Goal: Information Seeking & Learning: Compare options

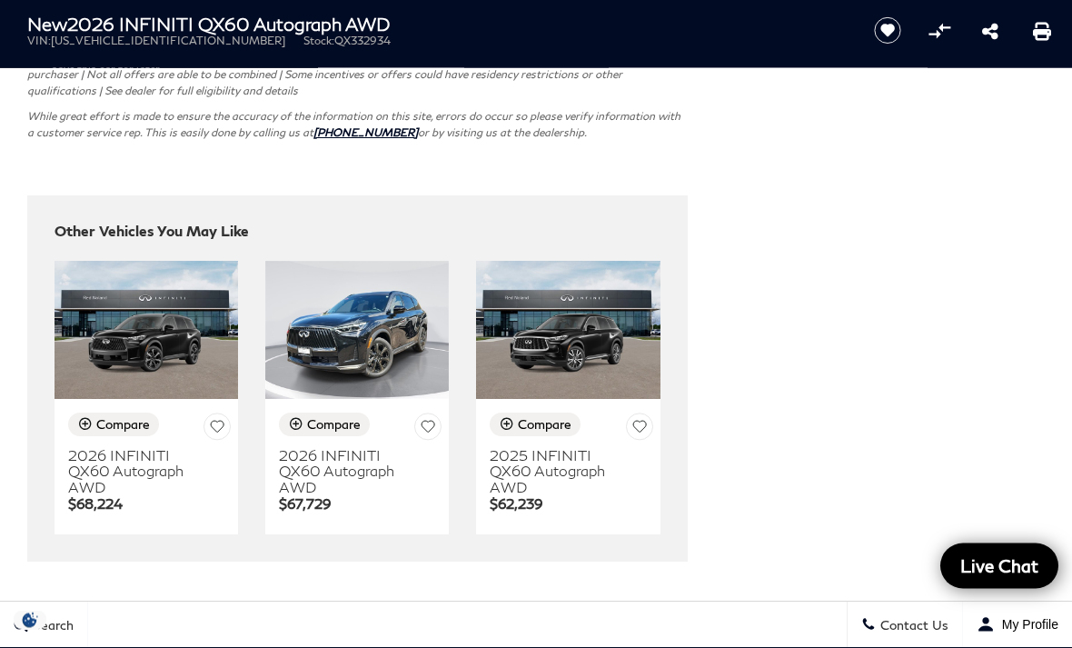
scroll to position [4608, 0]
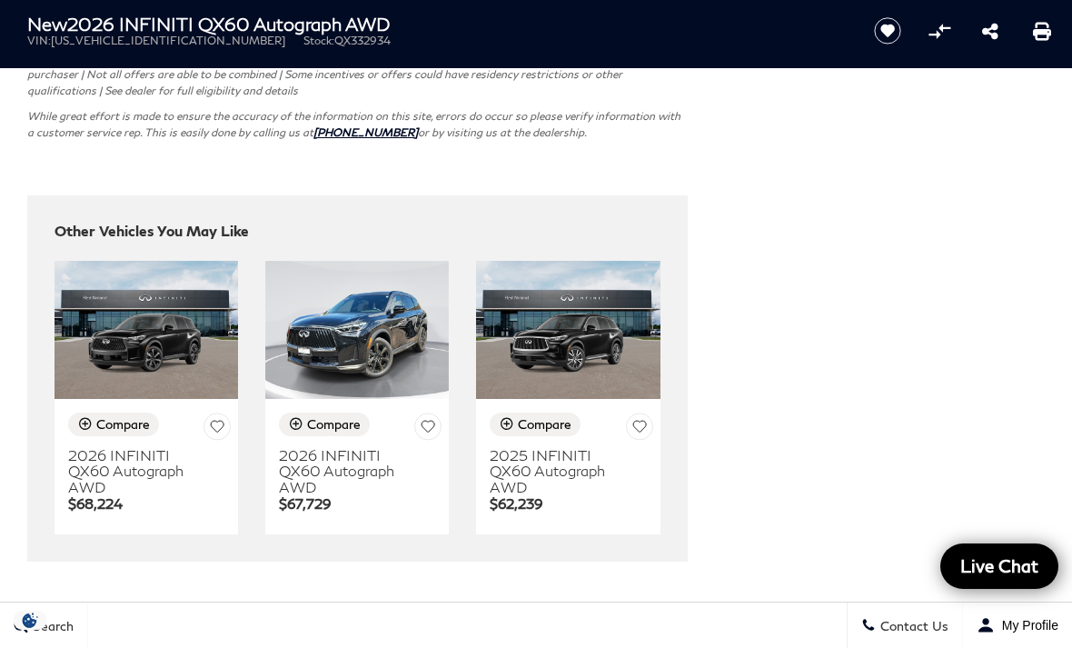
click at [352, 358] on img at bounding box center [356, 330] width 183 height 138
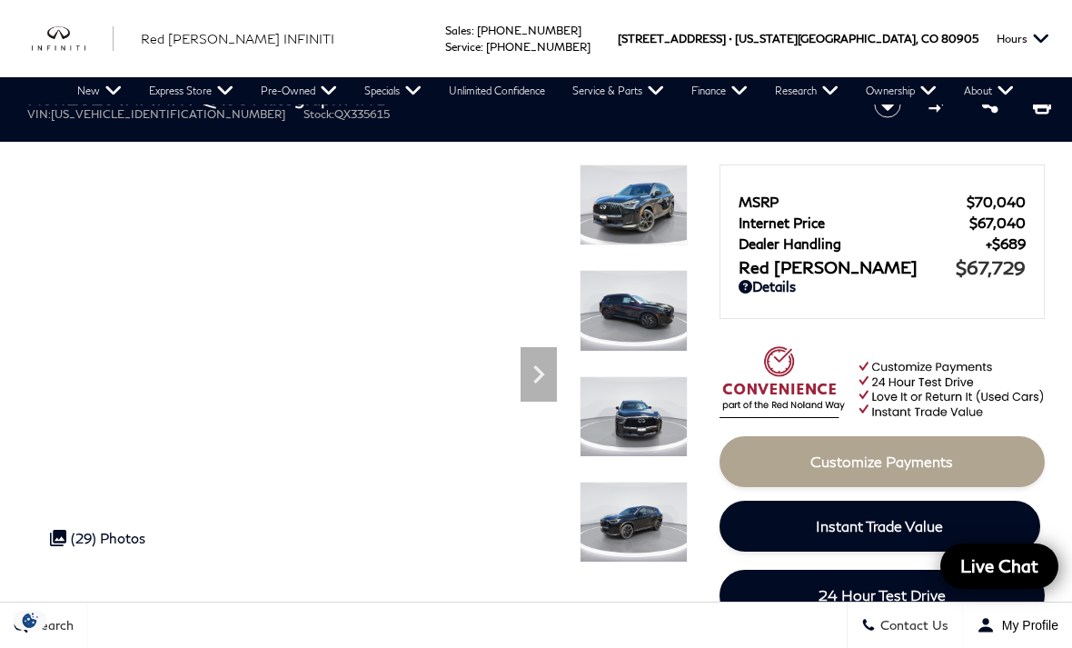
click at [547, 371] on icon "Next" at bounding box center [538, 374] width 36 height 36
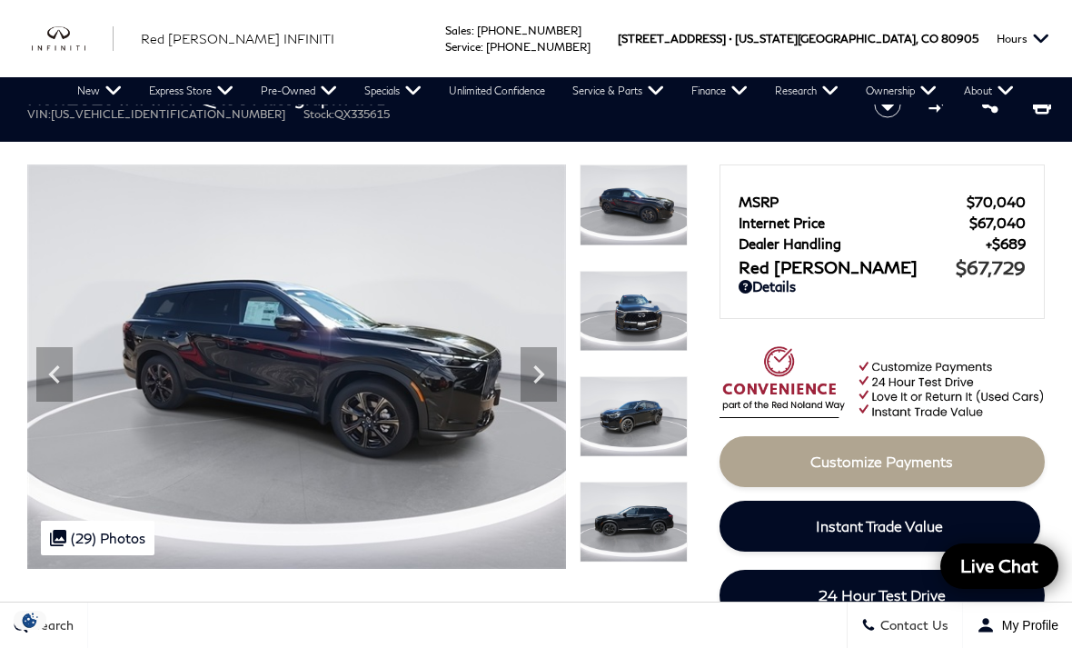
click at [544, 380] on icon "Next" at bounding box center [538, 374] width 36 height 36
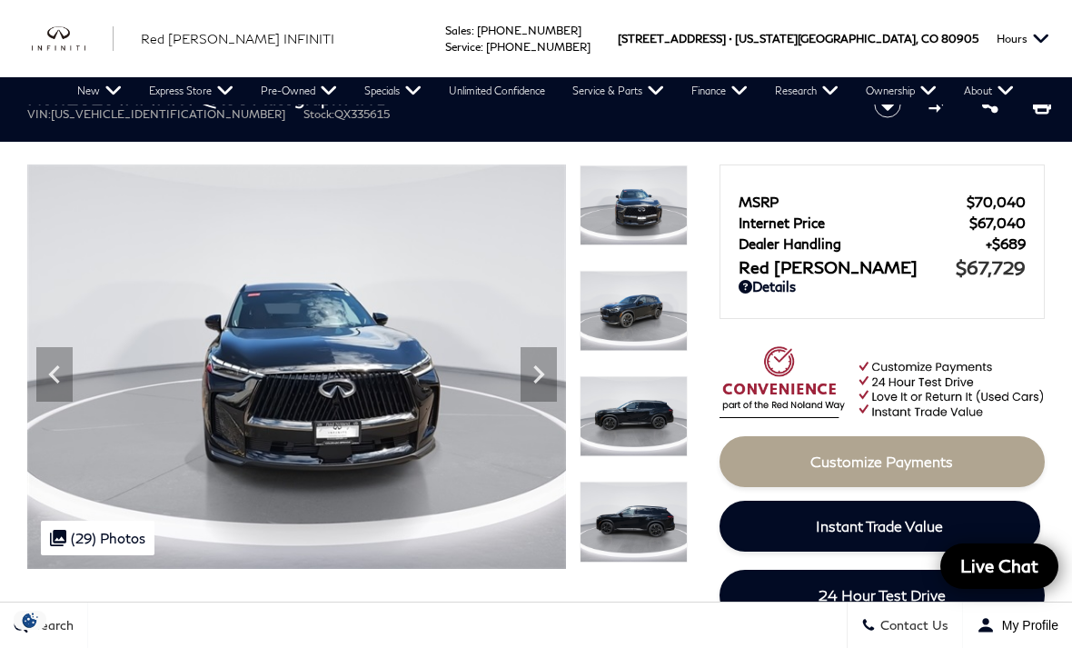
click at [538, 381] on icon "Next" at bounding box center [538, 374] width 11 height 18
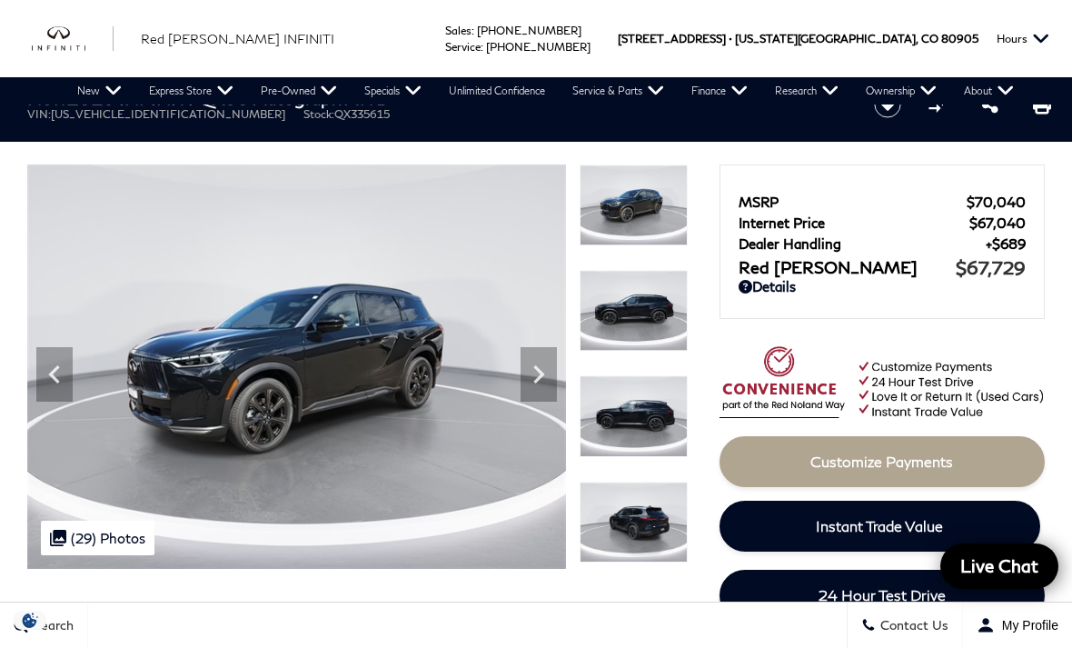
click at [544, 371] on icon "Next" at bounding box center [538, 374] width 36 height 36
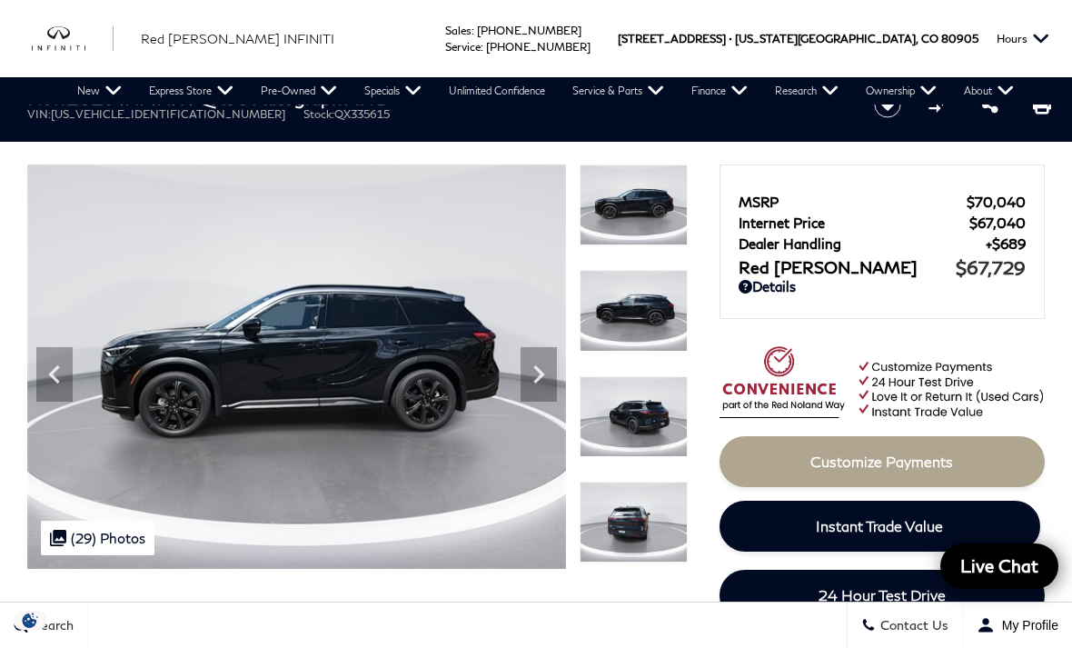
click at [548, 366] on icon "Next" at bounding box center [538, 374] width 36 height 36
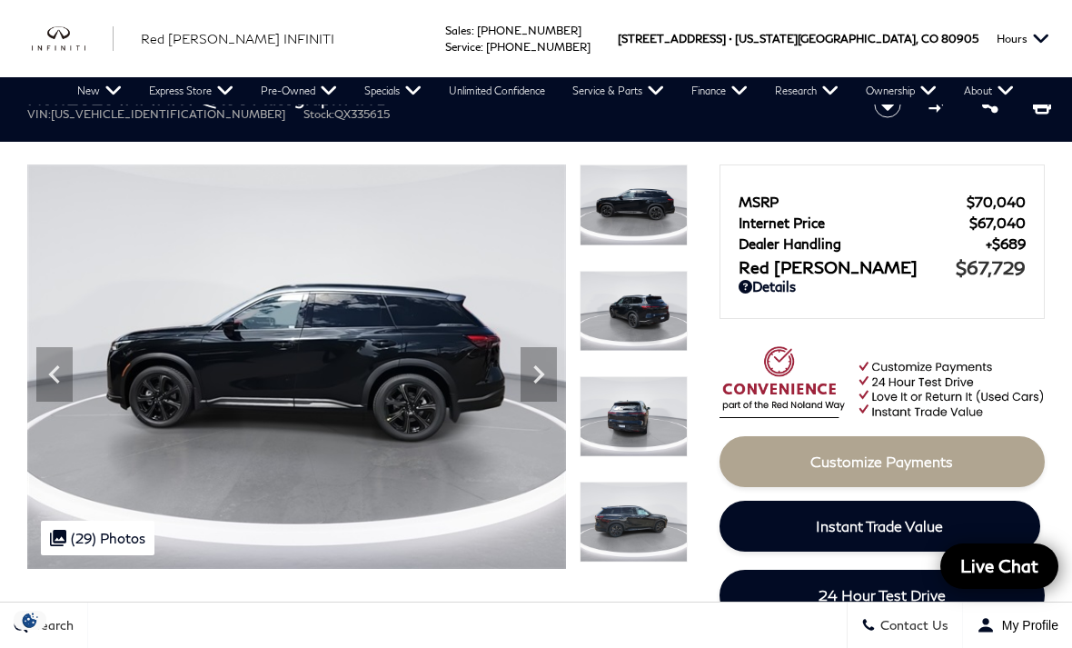
click at [543, 374] on icon "Next" at bounding box center [538, 374] width 11 height 18
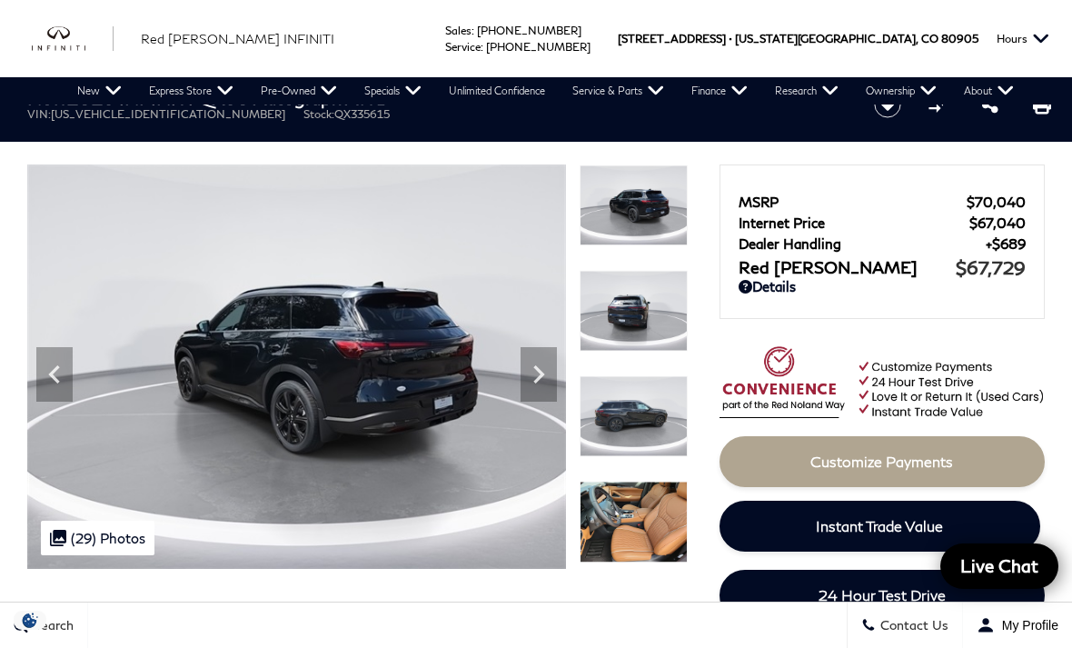
click at [542, 372] on icon "Next" at bounding box center [538, 374] width 11 height 18
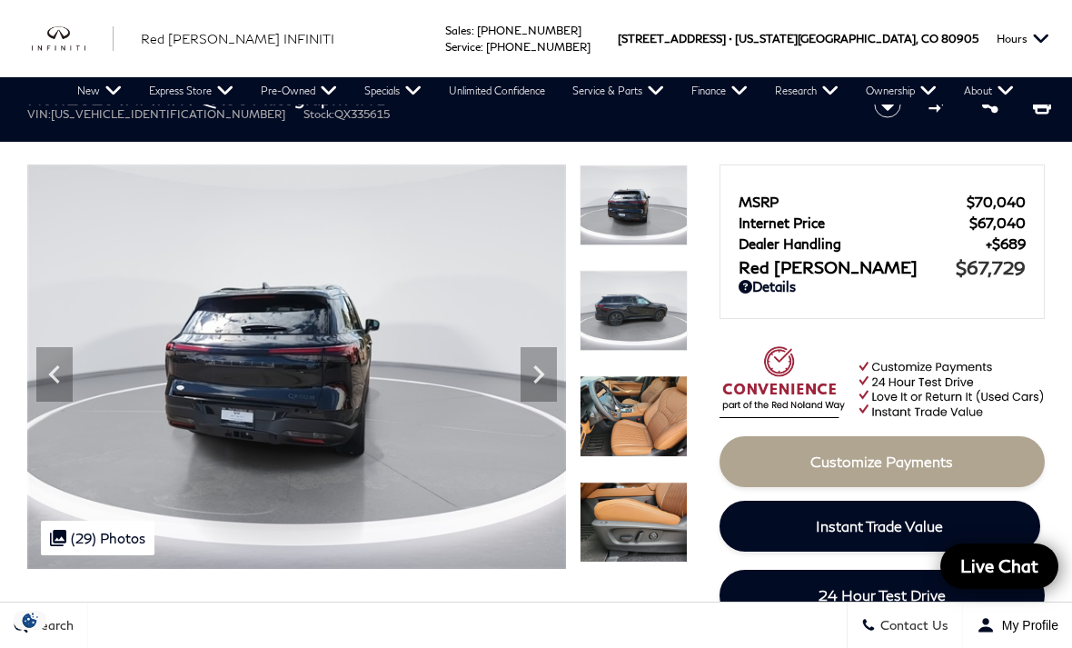
click at [540, 380] on icon "Next" at bounding box center [538, 374] width 36 height 36
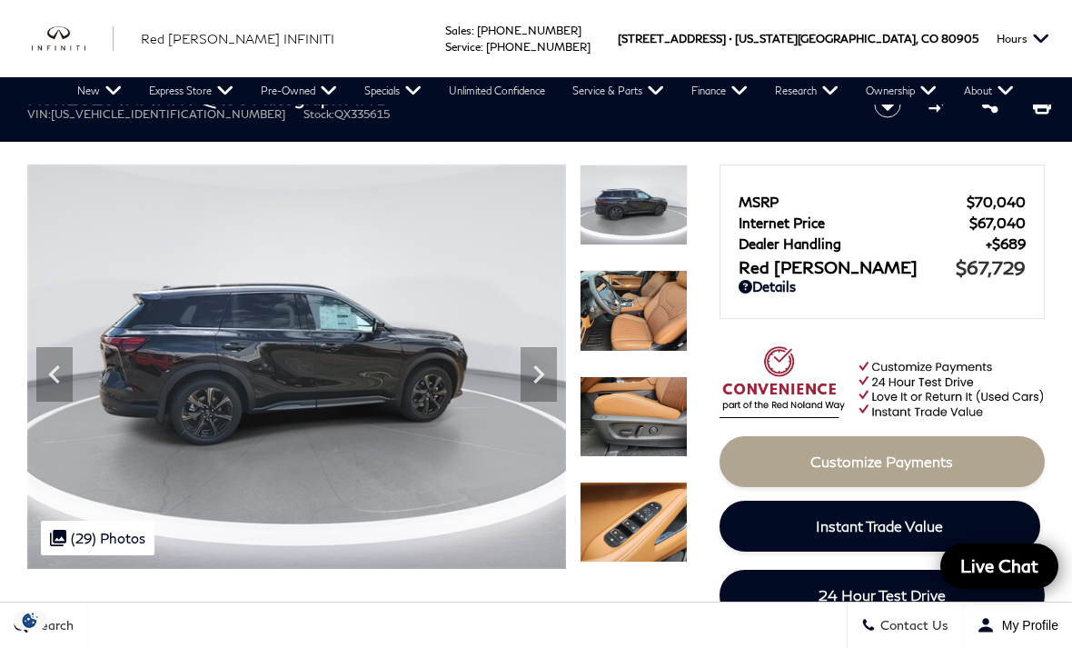
click at [540, 379] on icon "Next" at bounding box center [538, 374] width 36 height 36
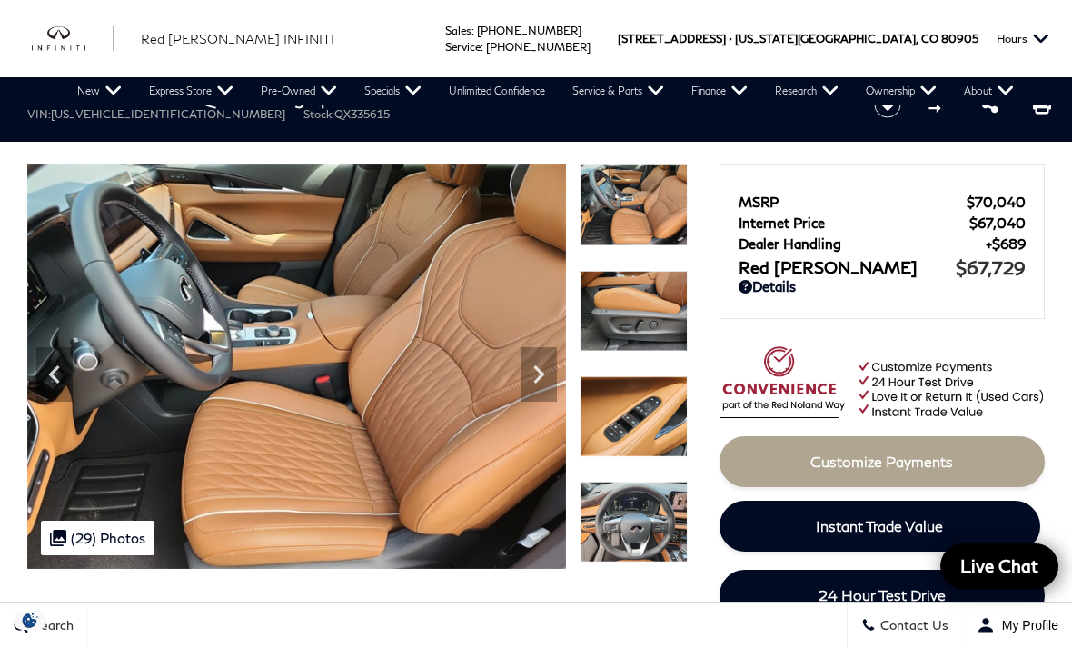
click at [539, 379] on icon "Next" at bounding box center [538, 374] width 11 height 18
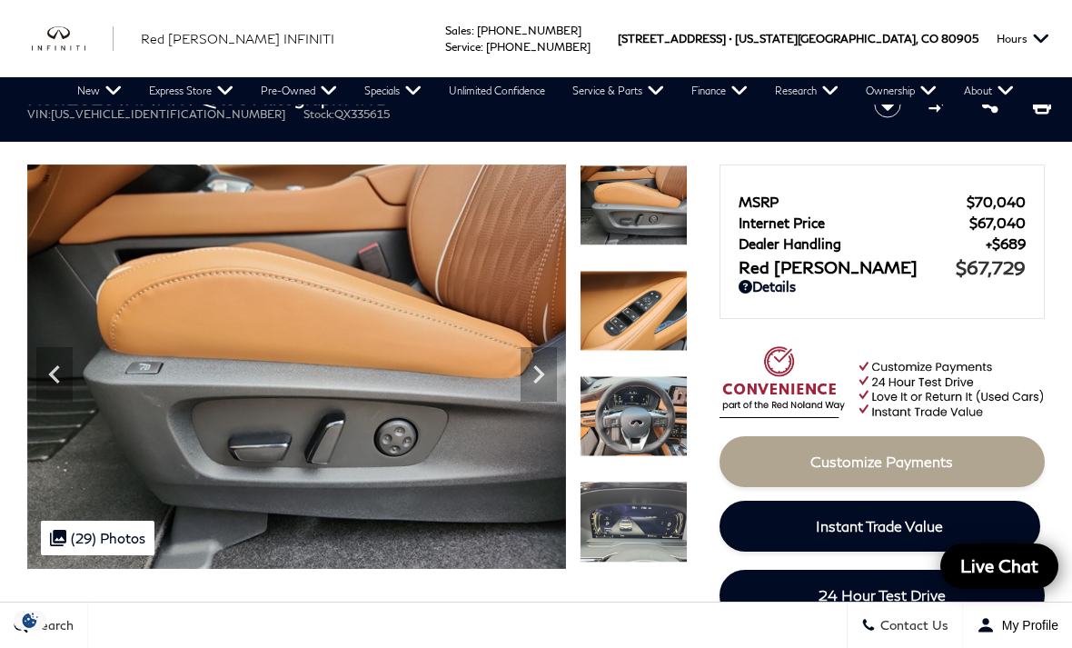
click at [542, 372] on icon "Next" at bounding box center [538, 374] width 11 height 18
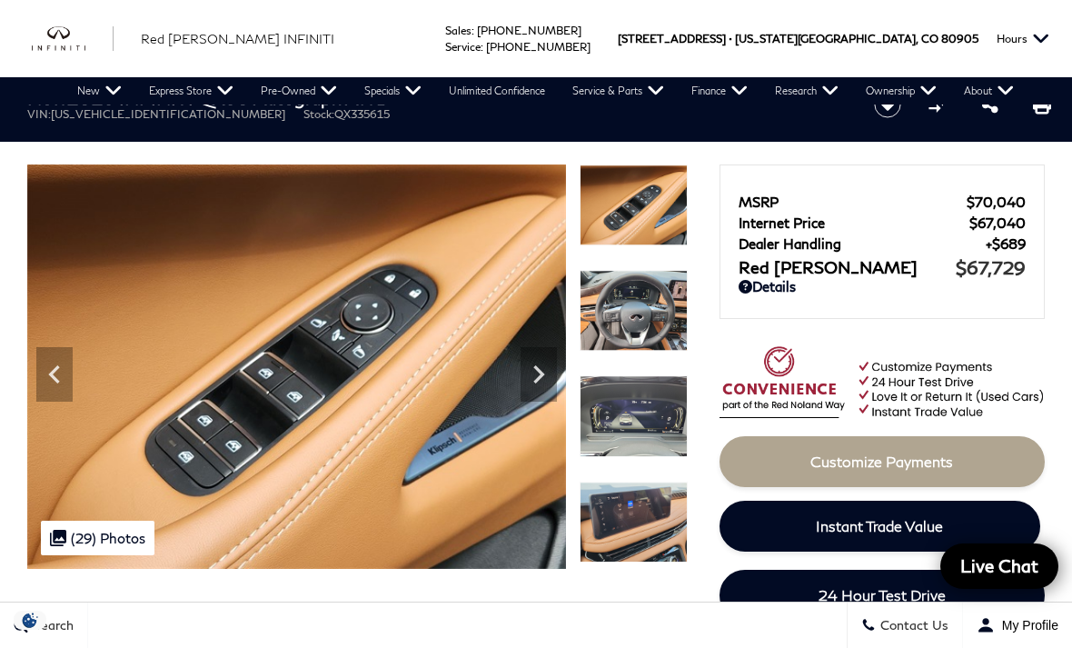
click at [541, 381] on icon "Next" at bounding box center [538, 374] width 36 height 36
